Goal: Information Seeking & Learning: Learn about a topic

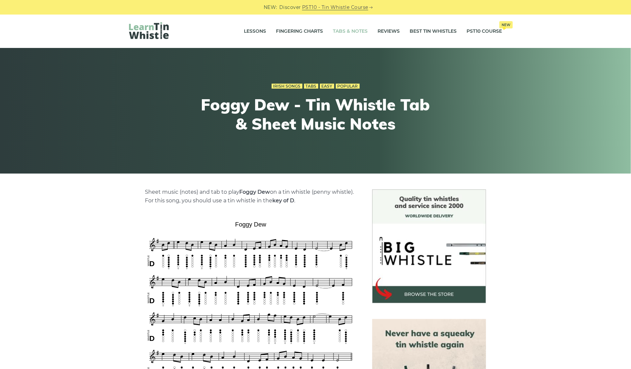
click at [346, 27] on link "Tabs & Notes" at bounding box center [350, 31] width 35 height 17
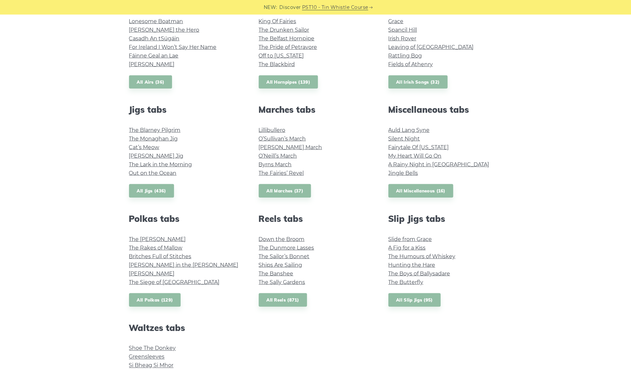
scroll to position [83, 0]
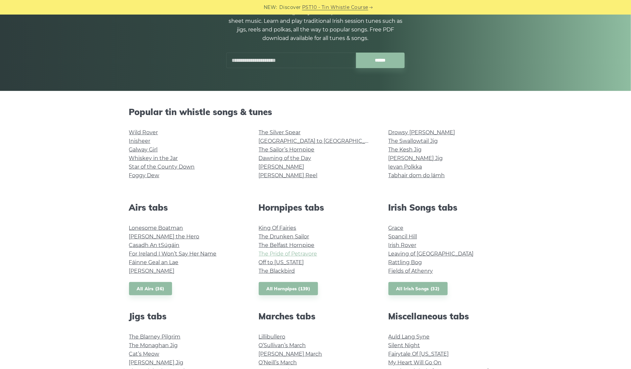
click at [294, 252] on link "The Pride of Petravore" at bounding box center [288, 254] width 59 height 6
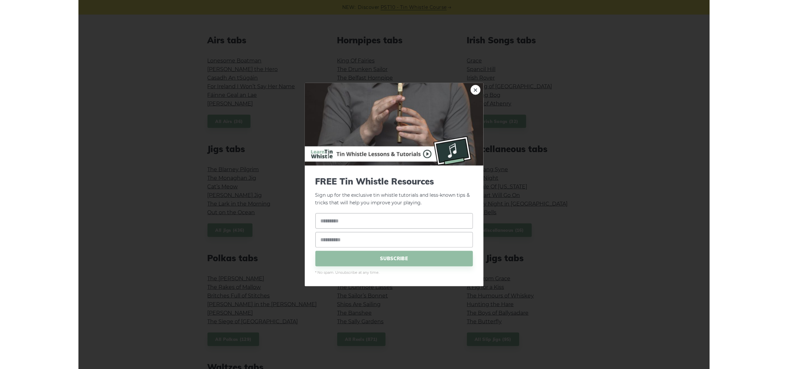
scroll to position [290, 0]
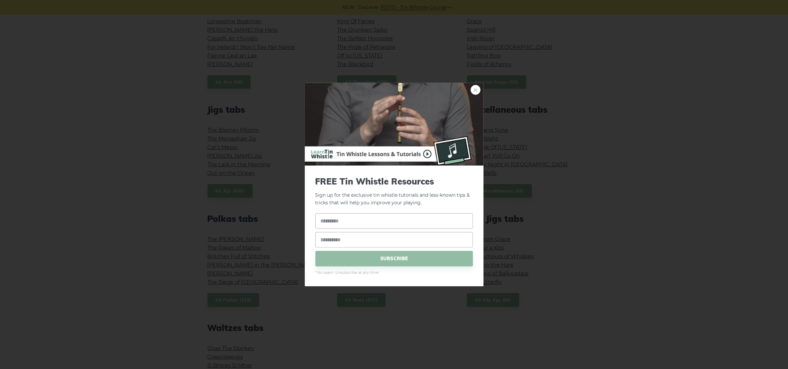
click at [476, 90] on link "×" at bounding box center [476, 90] width 10 height 10
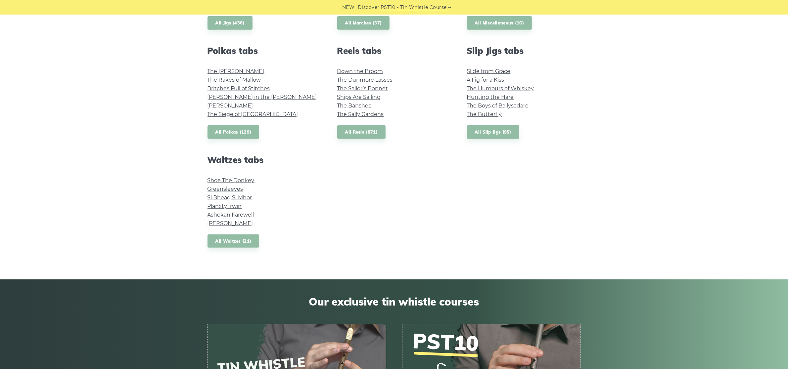
scroll to position [497, 0]
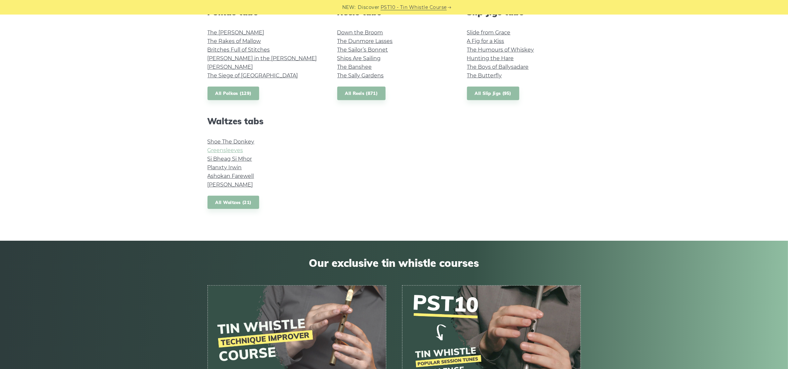
click at [237, 151] on link "Greensleeves" at bounding box center [226, 150] width 36 height 6
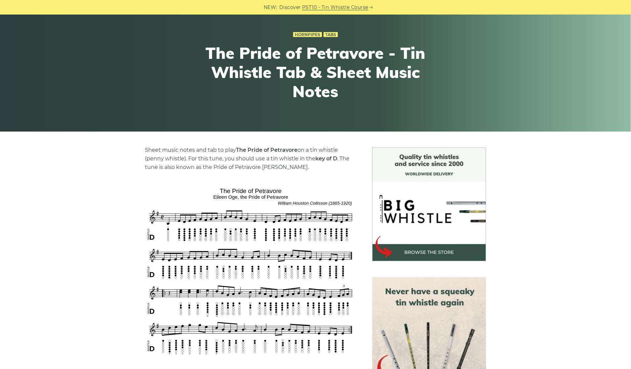
scroll to position [83, 0]
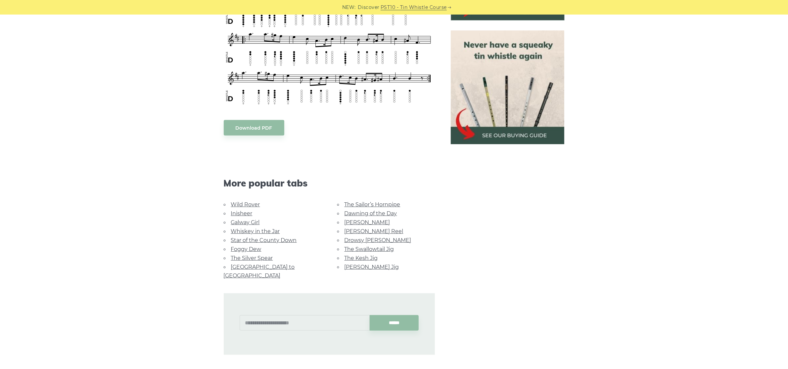
scroll to position [124, 0]
